Goal: Find specific page/section: Find specific page/section

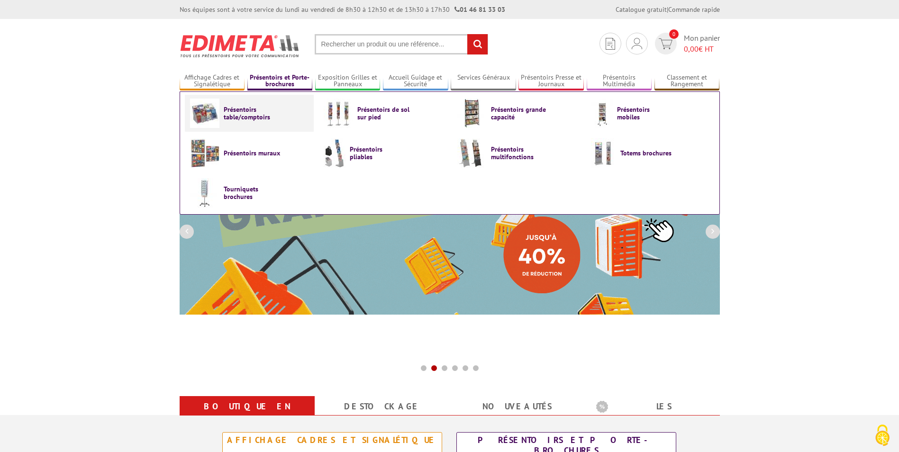
click at [241, 113] on span "Présentoirs table/comptoirs" at bounding box center [252, 113] width 57 height 15
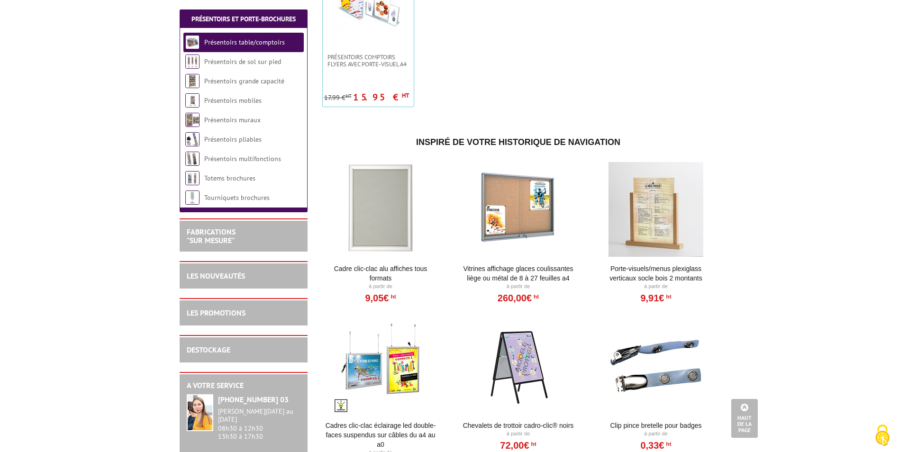
scroll to position [332, 0]
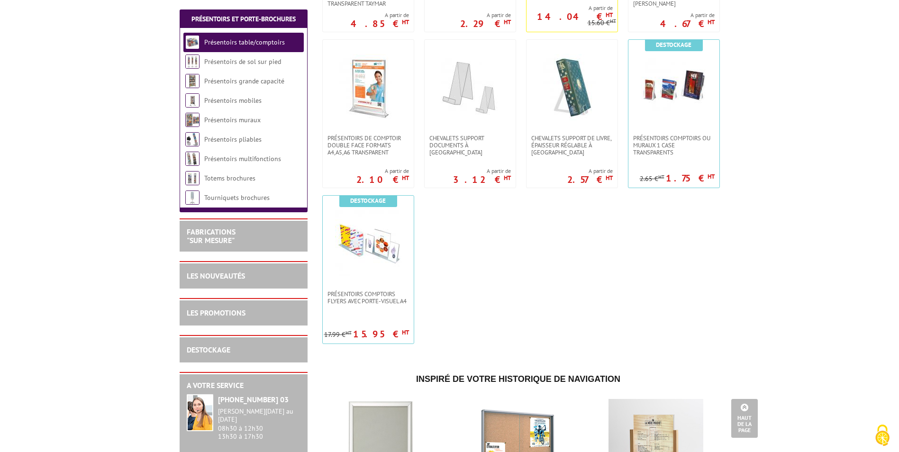
click at [247, 46] on link "Présentoirs table/comptoirs" at bounding box center [244, 42] width 81 height 9
